Goal: Communication & Community: Answer question/provide support

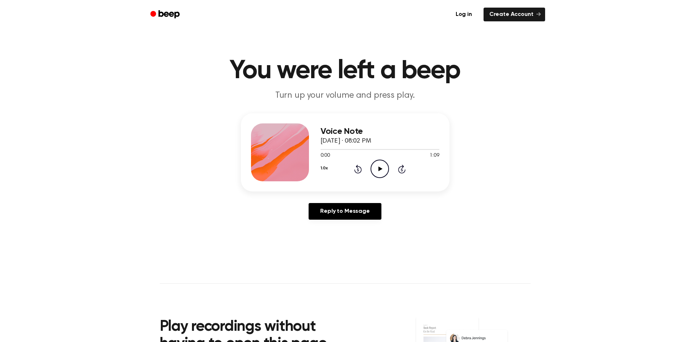
click at [382, 167] on icon "Play Audio" at bounding box center [380, 169] width 18 height 18
drag, startPoint x: 382, startPoint y: 167, endPoint x: 383, endPoint y: 154, distance: 12.4
click at [383, 154] on div "0:00 1:09" at bounding box center [380, 156] width 119 height 8
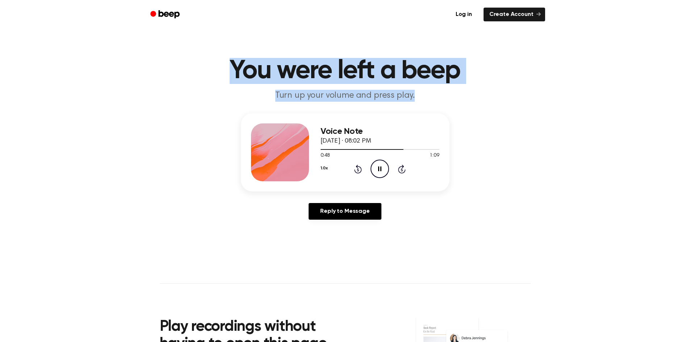
drag, startPoint x: 413, startPoint y: 99, endPoint x: 230, endPoint y: 66, distance: 185.8
click at [230, 66] on header "You were left a beep Turn up your volume and press play." at bounding box center [345, 80] width 673 height 44
click at [230, 66] on h1 "You were left a beep" at bounding box center [345, 71] width 371 height 26
drag, startPoint x: 230, startPoint y: 66, endPoint x: 427, endPoint y: 90, distance: 198.9
click at [427, 90] on header "You were left a beep Turn up your volume and press play." at bounding box center [345, 80] width 673 height 44
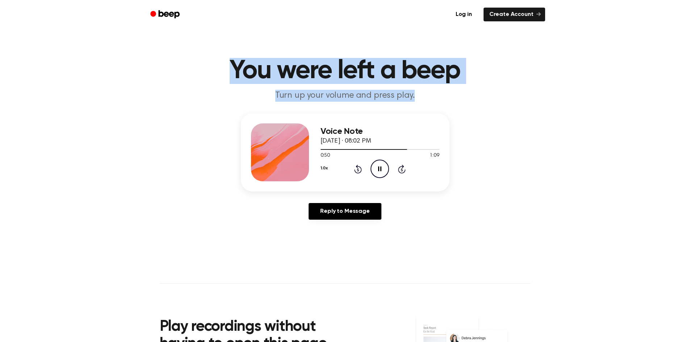
click at [427, 90] on p "Turn up your volume and press play." at bounding box center [345, 96] width 278 height 12
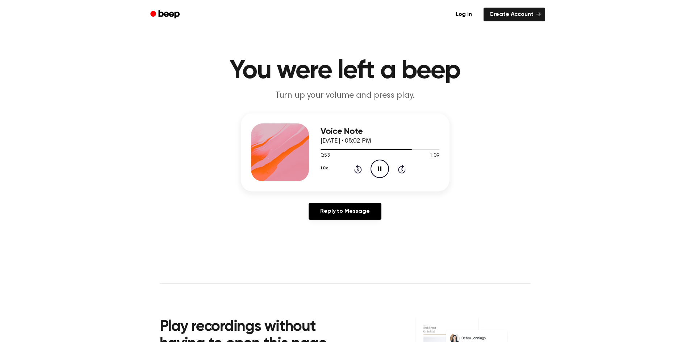
drag, startPoint x: 425, startPoint y: 105, endPoint x: 396, endPoint y: 104, distance: 29.0
click at [396, 104] on main "You were left a beep Turn up your volume and press play. Voice Note [DATE] · 08…" at bounding box center [345, 223] width 690 height 447
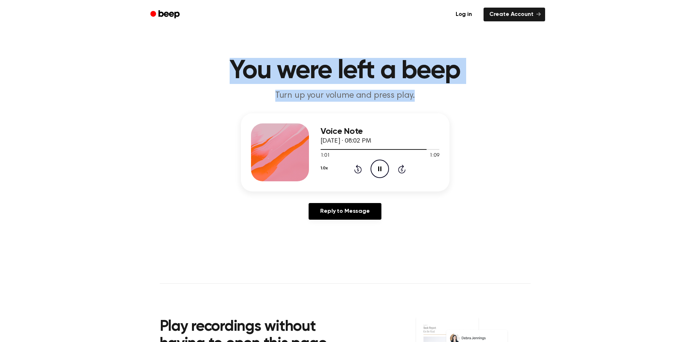
drag, startPoint x: 414, startPoint y: 98, endPoint x: 212, endPoint y: 62, distance: 205.3
click at [212, 62] on header "You were left a beep Turn up your volume and press play." at bounding box center [345, 80] width 673 height 44
click at [212, 62] on h1 "You were left a beep" at bounding box center [345, 71] width 371 height 26
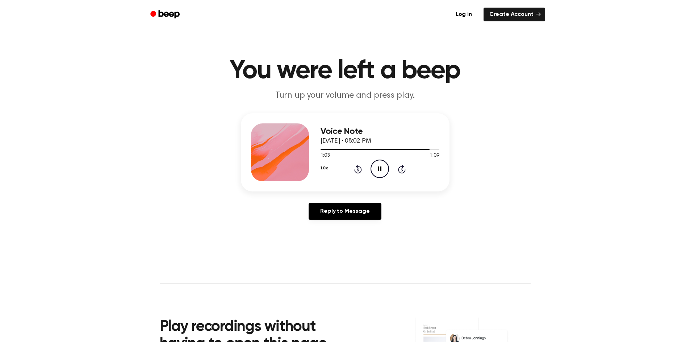
drag, startPoint x: 212, startPoint y: 62, endPoint x: 191, endPoint y: 74, distance: 23.5
click at [191, 74] on h1 "You were left a beep" at bounding box center [345, 71] width 371 height 26
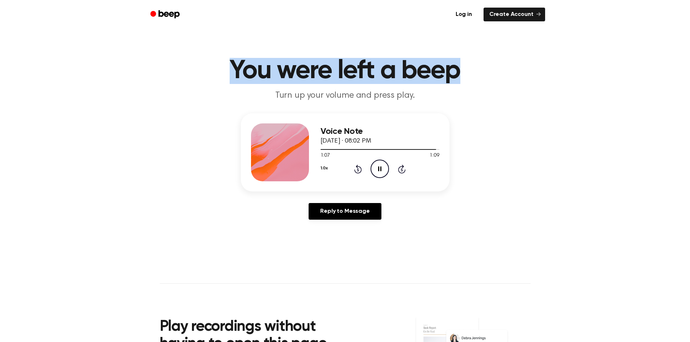
drag, startPoint x: 191, startPoint y: 74, endPoint x: 469, endPoint y: 66, distance: 277.9
click at [469, 66] on h1 "You were left a beep" at bounding box center [345, 71] width 371 height 26
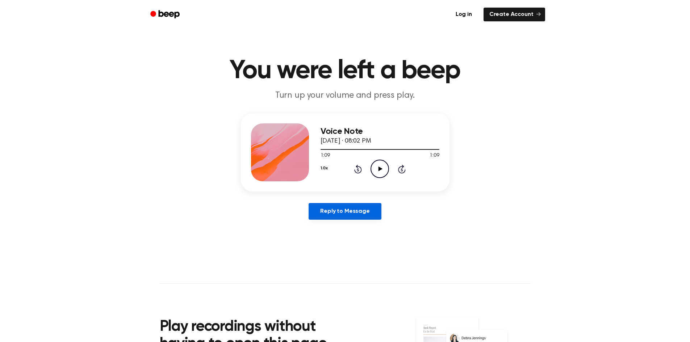
click at [333, 214] on link "Reply to Message" at bounding box center [345, 211] width 72 height 17
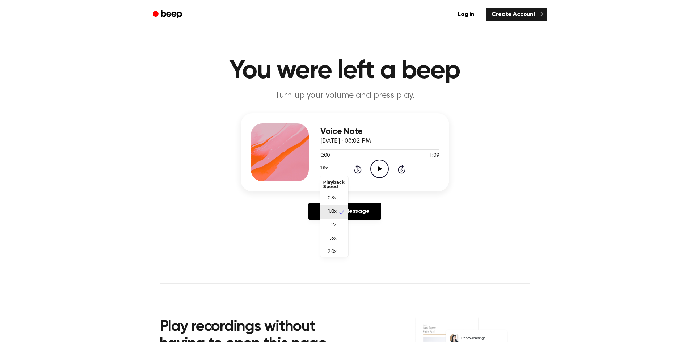
click at [322, 171] on button "1.0x" at bounding box center [324, 168] width 7 height 12
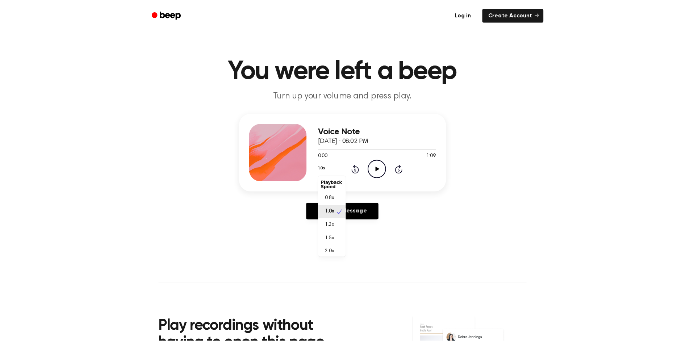
scroll to position [3, 0]
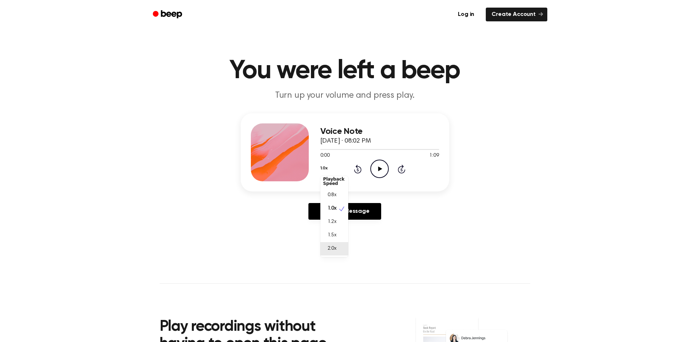
click at [335, 250] on span "2.0x" at bounding box center [332, 249] width 9 height 8
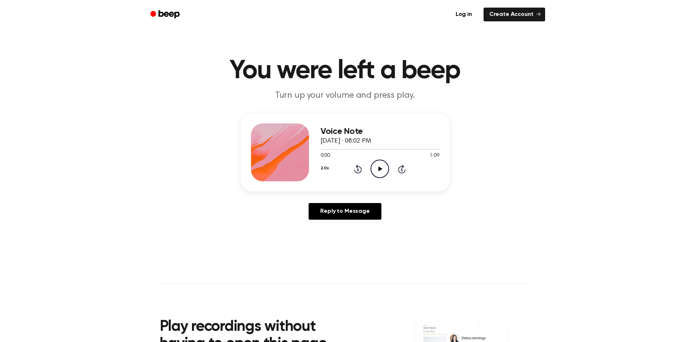
click at [375, 168] on icon "Play Audio" at bounding box center [380, 169] width 18 height 18
drag, startPoint x: 375, startPoint y: 168, endPoint x: 657, endPoint y: 184, distance: 281.9
click at [657, 184] on div "Voice Note [DATE] · 08:02 PM 0:09 1:09 Your browser does not support the [objec…" at bounding box center [345, 169] width 673 height 112
